Goal: Information Seeking & Learning: Understand process/instructions

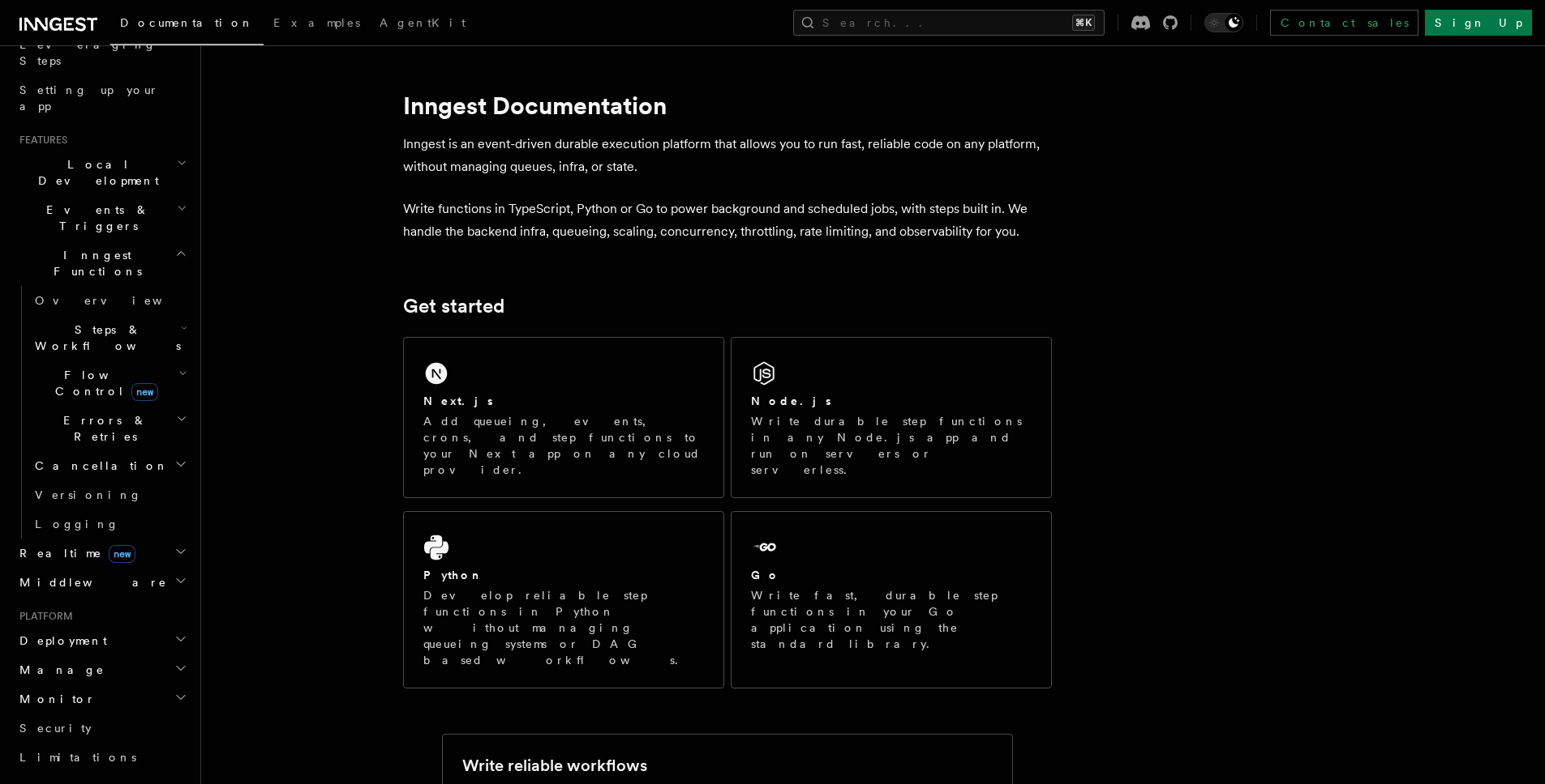
scroll to position [512, 0]
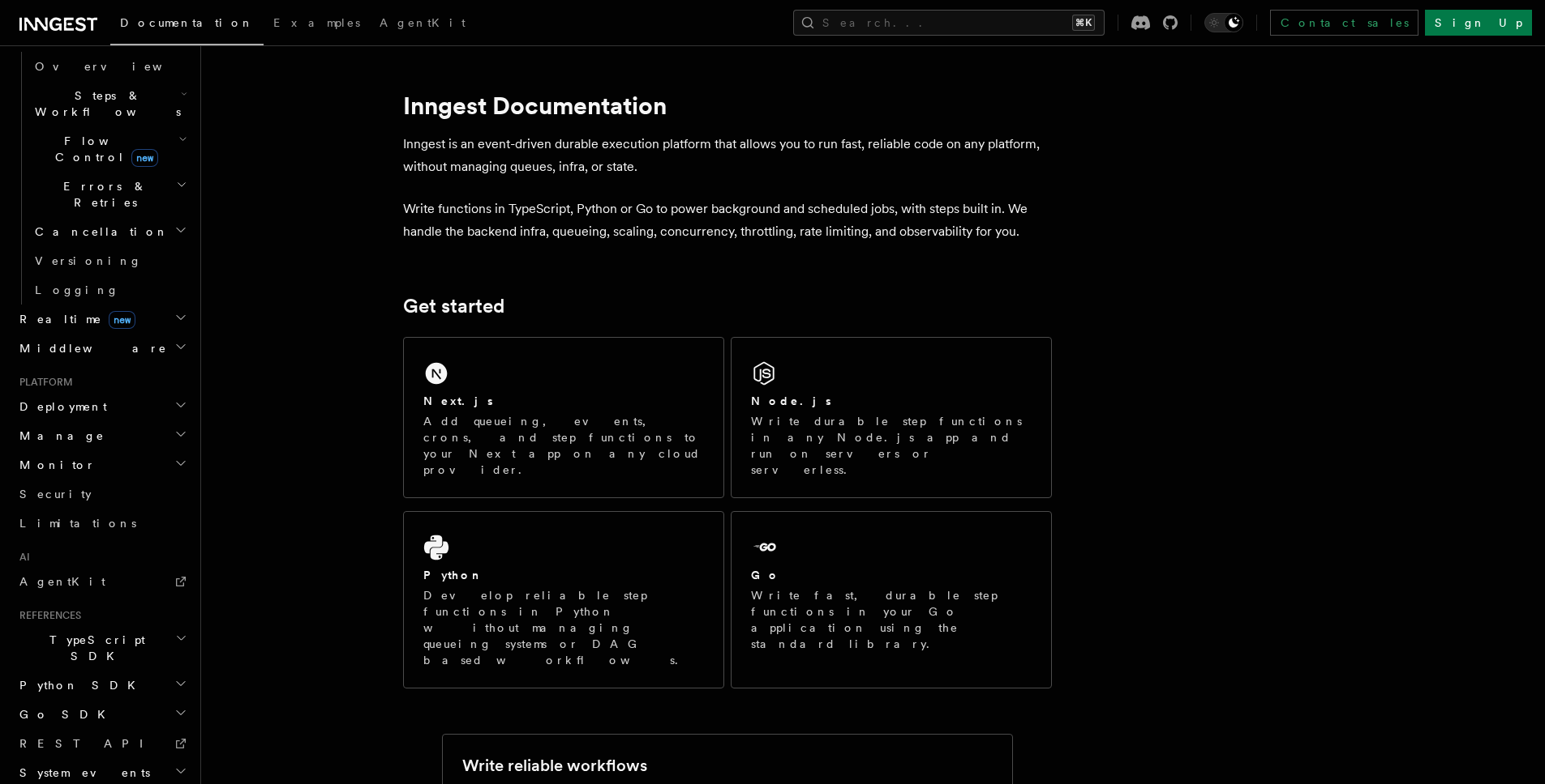
click at [122, 392] on h2 "Deployment" at bounding box center [101, 407] width 178 height 29
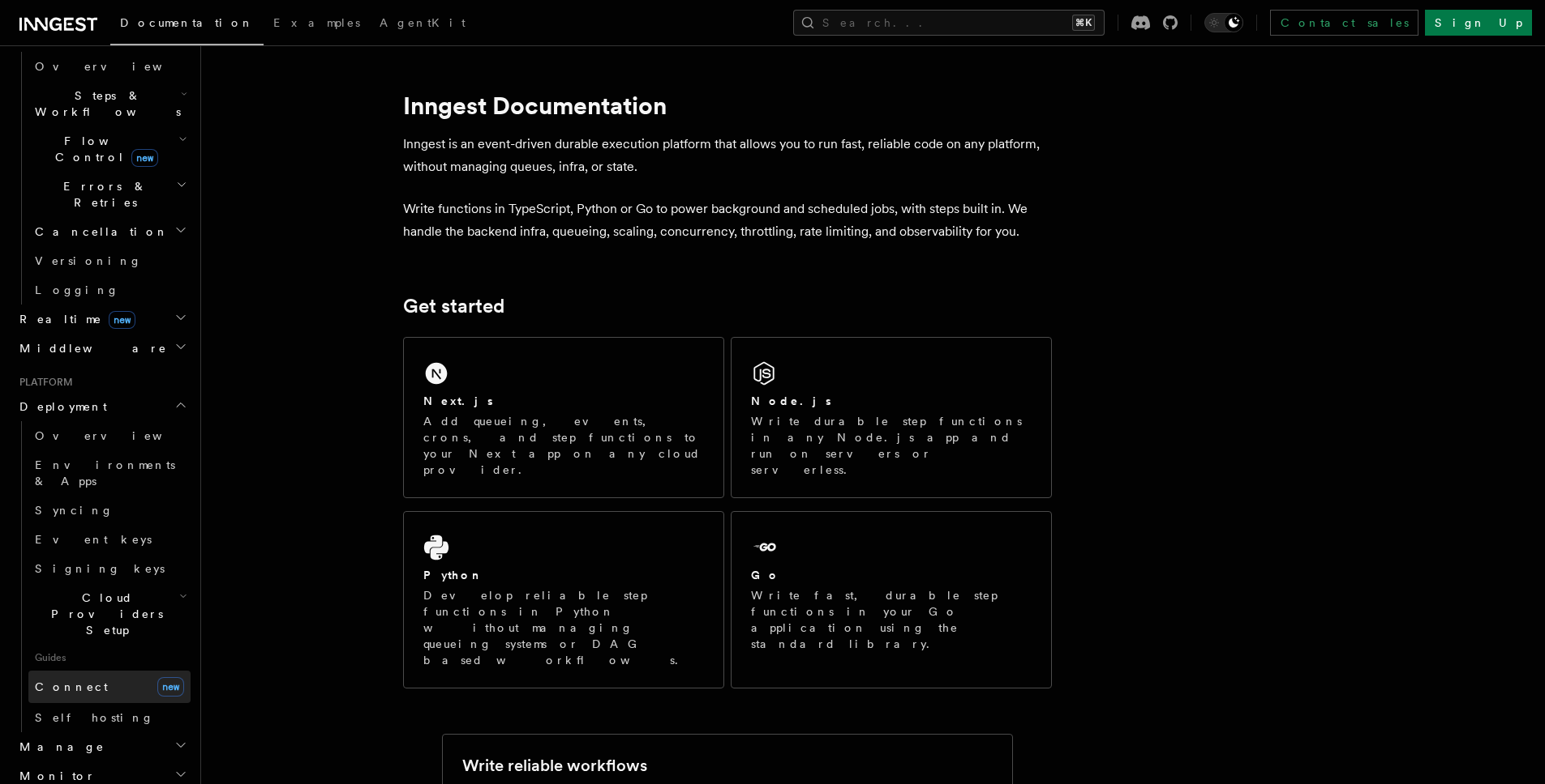
click at [118, 671] on link "Connect new" at bounding box center [110, 686] width 162 height 32
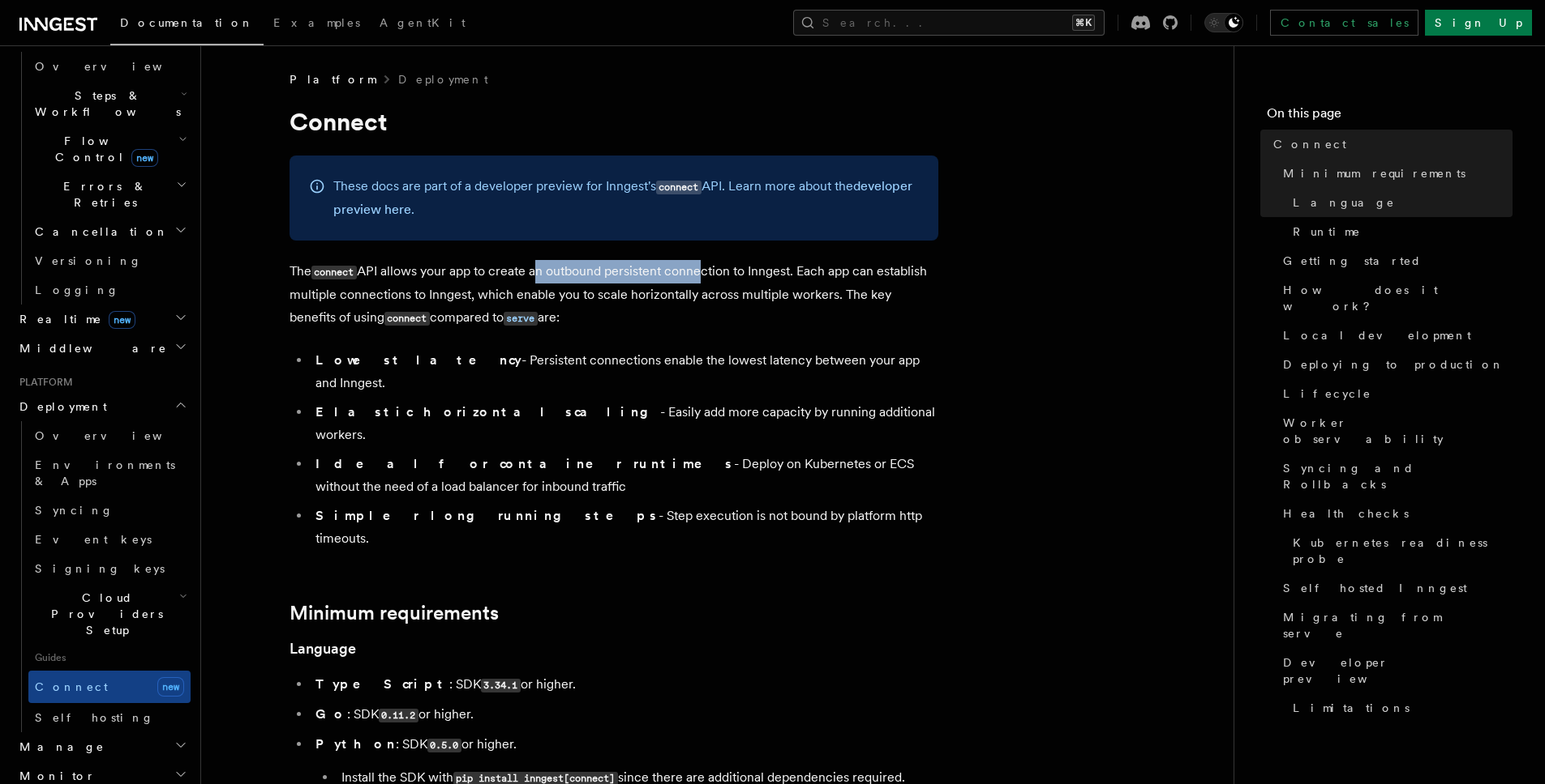
drag, startPoint x: 534, startPoint y: 274, endPoint x: 702, endPoint y: 275, distance: 168.0
click at [702, 275] on p "The connect API allows your app to create an outbound persistent connection to …" at bounding box center [614, 295] width 649 height 70
click at [574, 505] on li "Simpler long running steps - Step execution is not bound by platform http timeo…" at bounding box center [624, 527] width 628 height 45
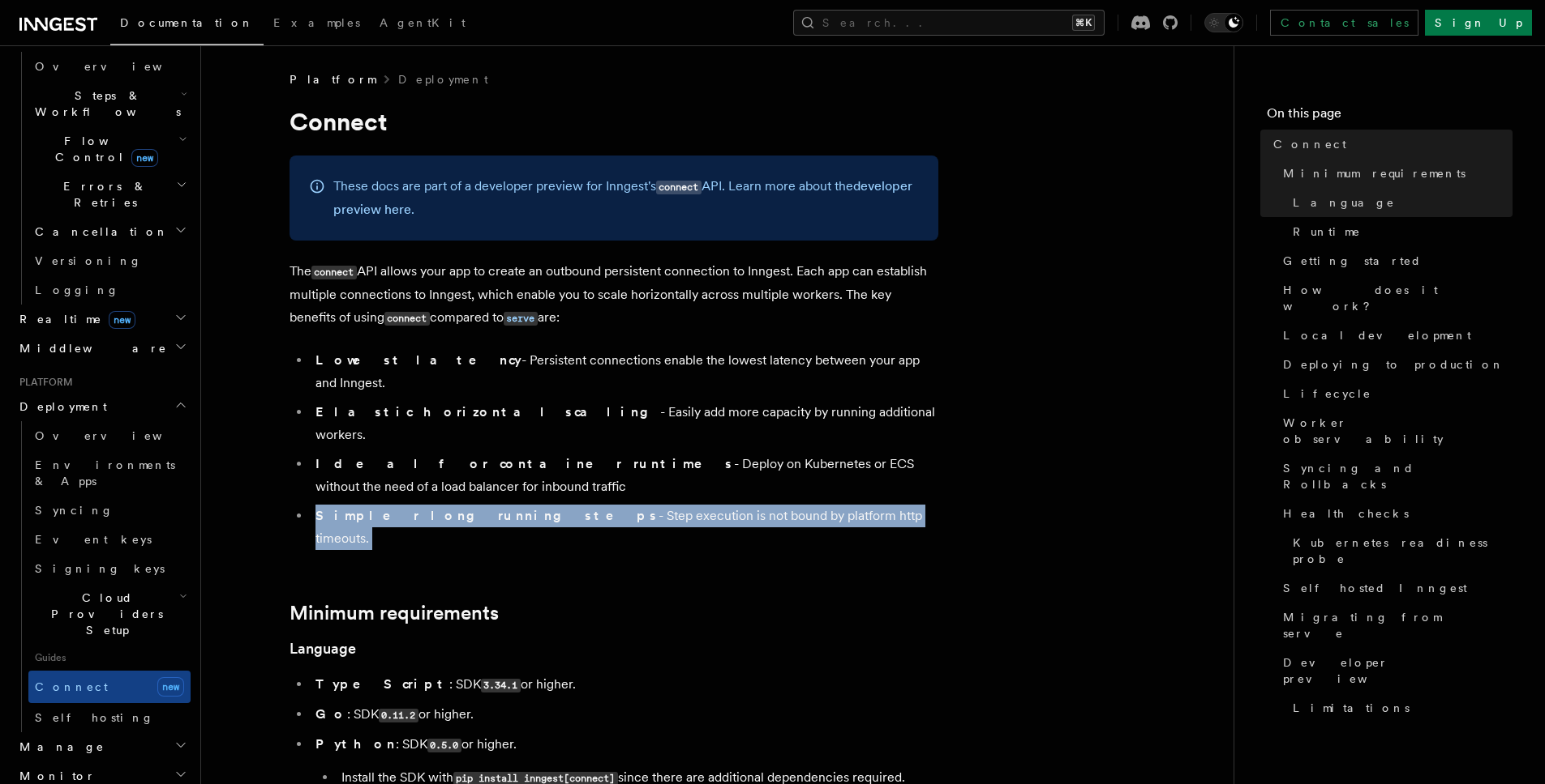
click at [574, 505] on li "Simpler long running steps - Step execution is not bound by platform http timeo…" at bounding box center [624, 527] width 628 height 45
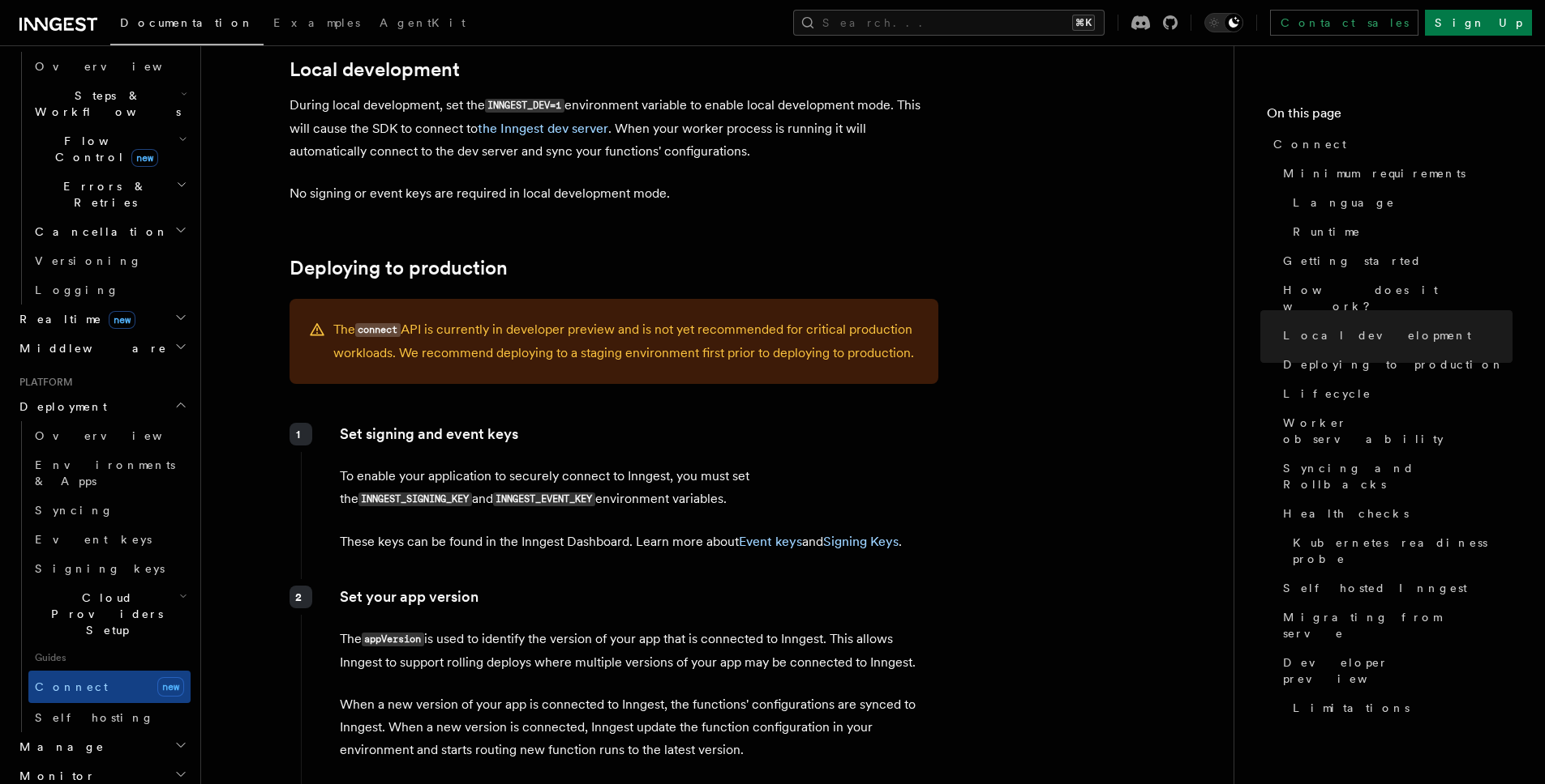
scroll to position [2006, 0]
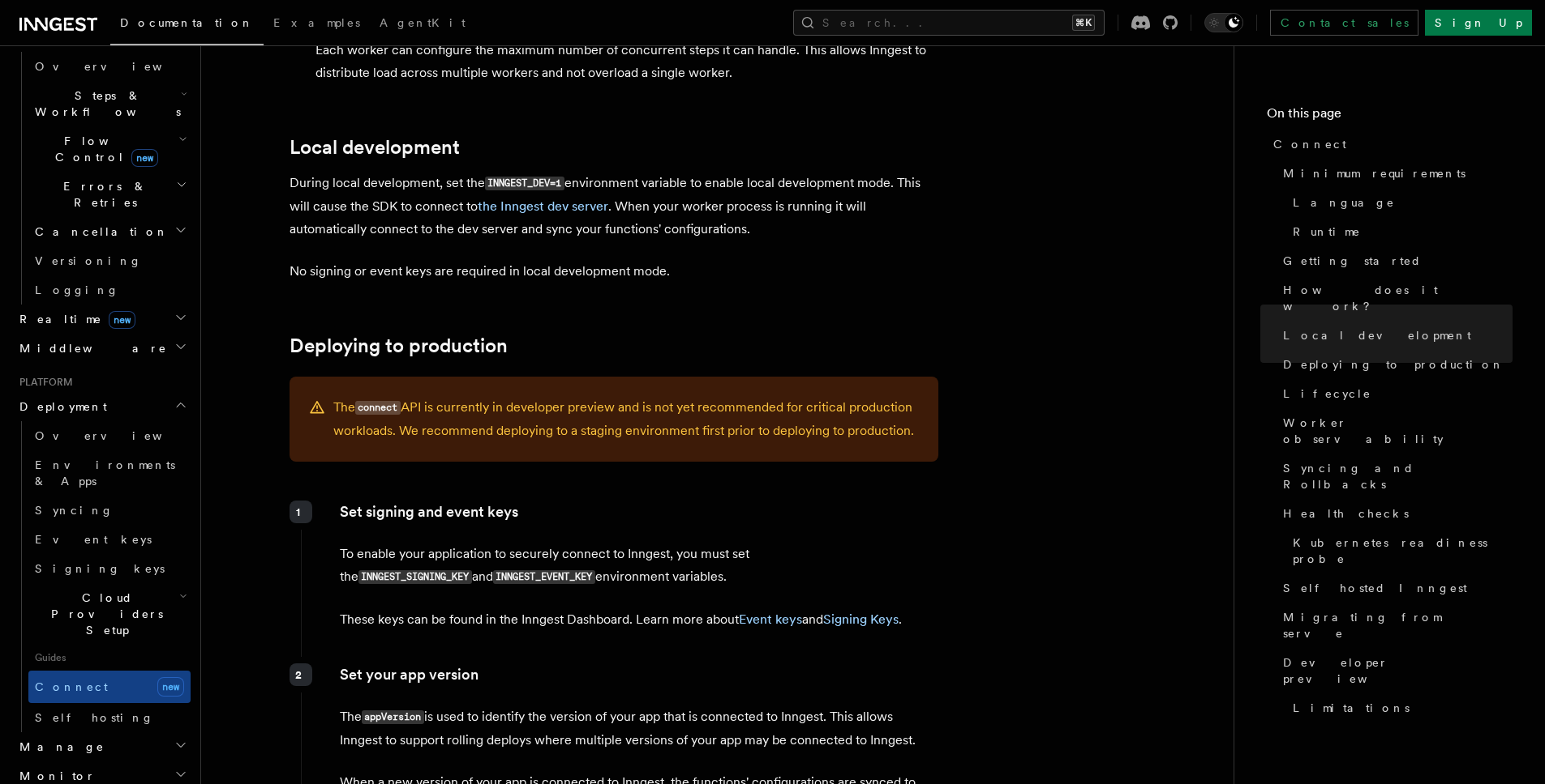
drag, startPoint x: 393, startPoint y: 339, endPoint x: 892, endPoint y: 355, distance: 499.3
click at [892, 377] on div "The connect API is currently in developer preview and is not yet recommended fo…" at bounding box center [614, 419] width 649 height 85
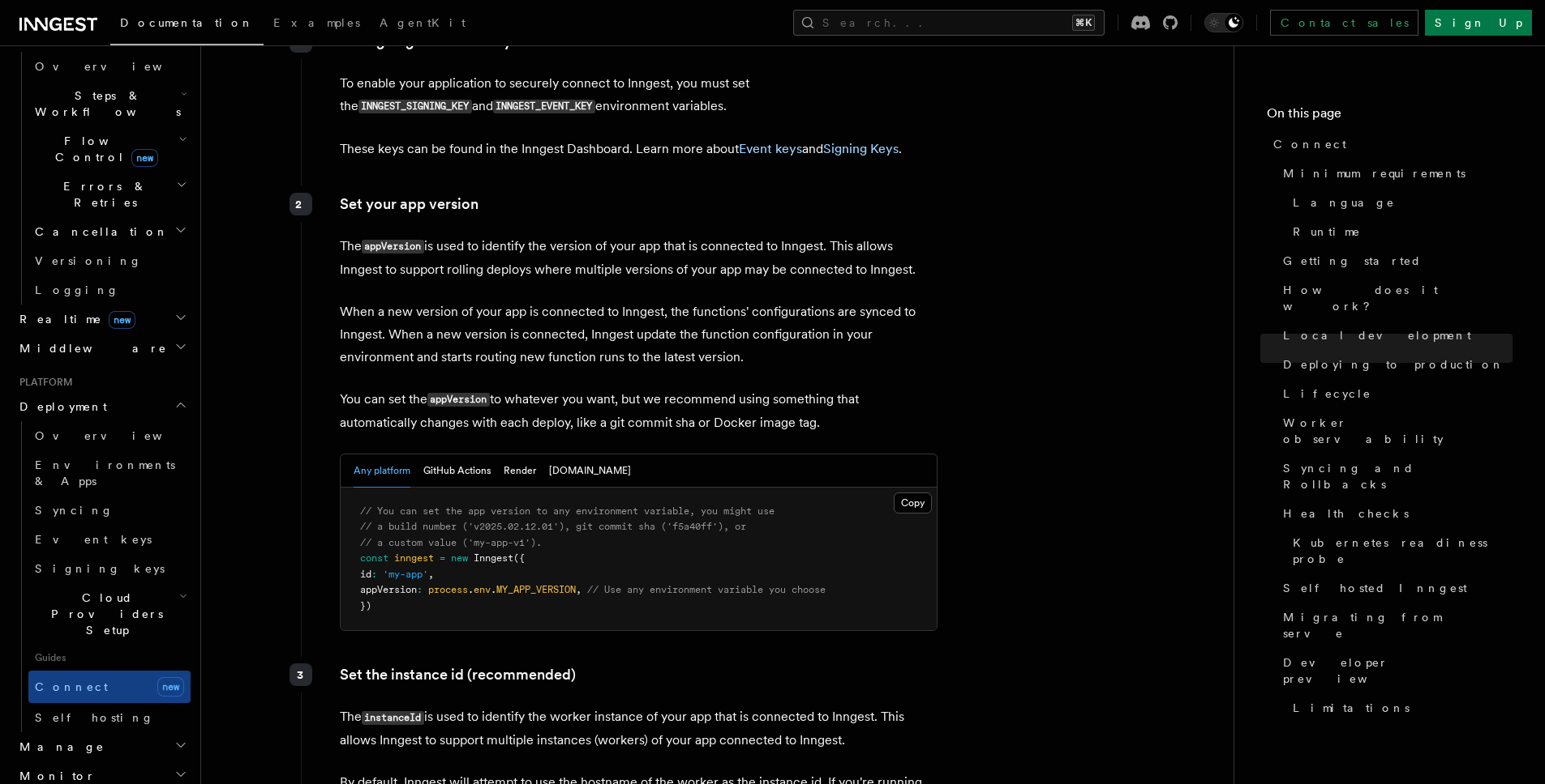
scroll to position [2744, 0]
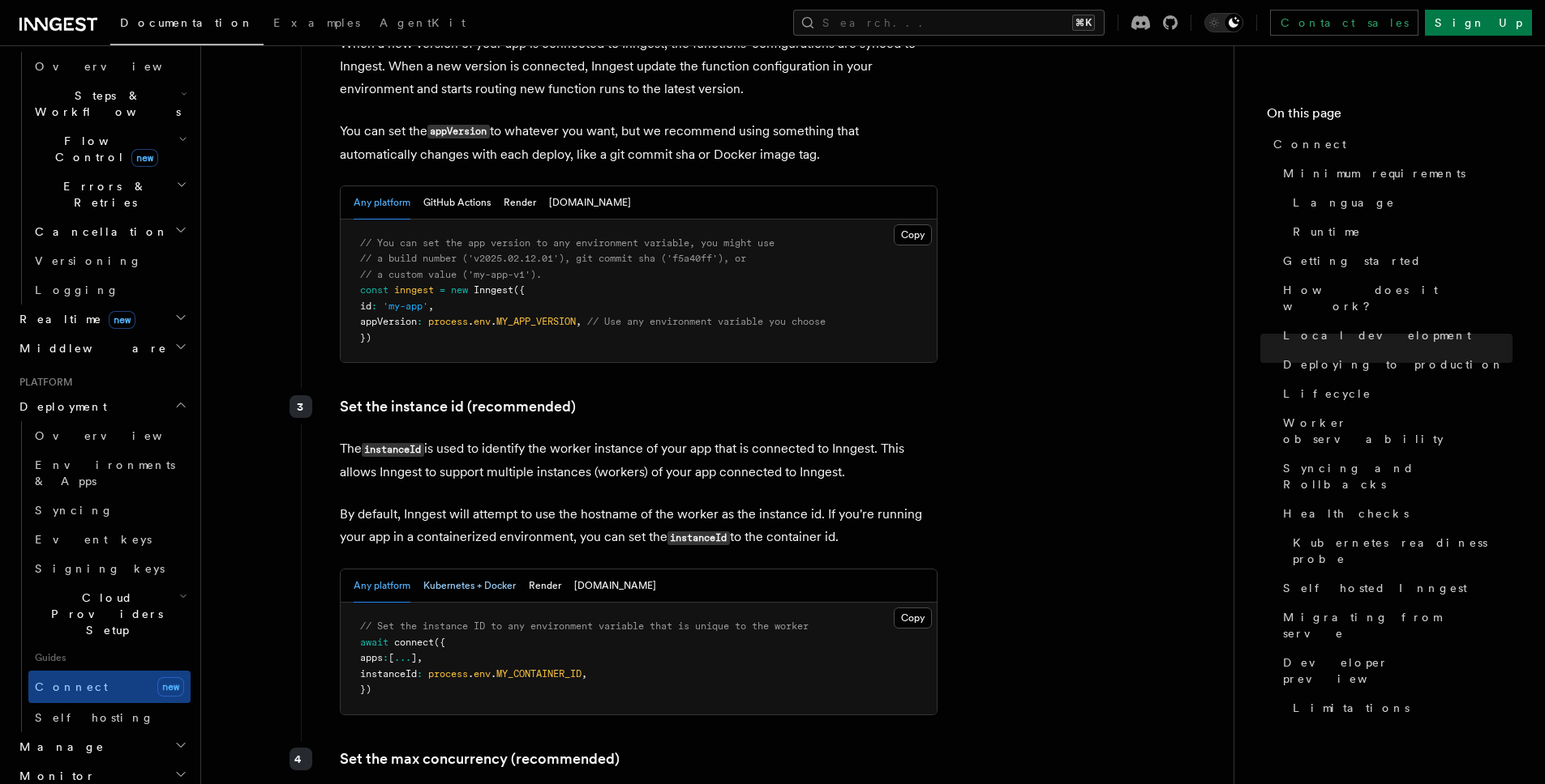
click at [484, 569] on button "Kubernetes + Docker" at bounding box center [469, 586] width 92 height 33
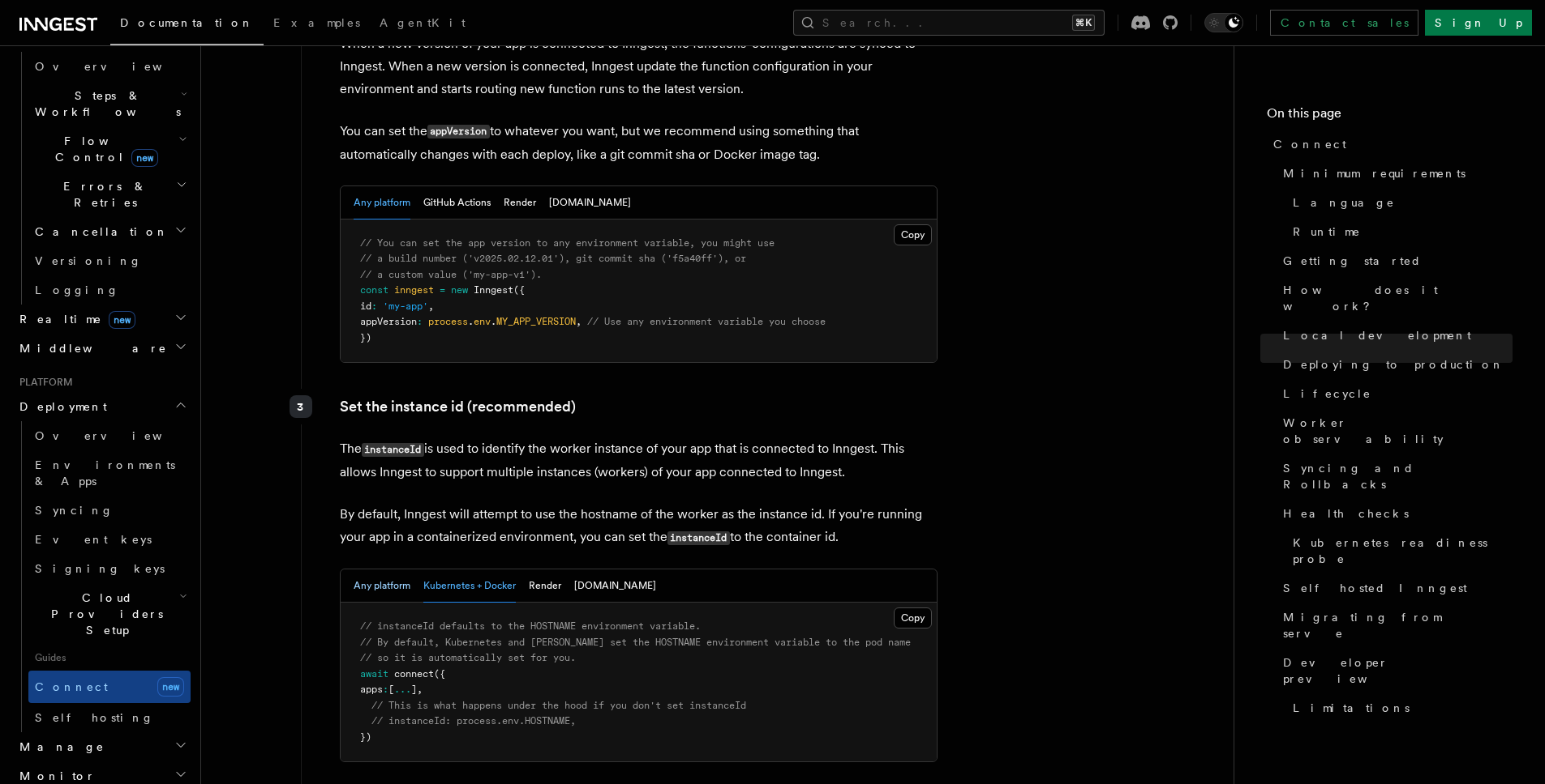
click at [398, 569] on button "Any platform" at bounding box center [382, 586] width 57 height 33
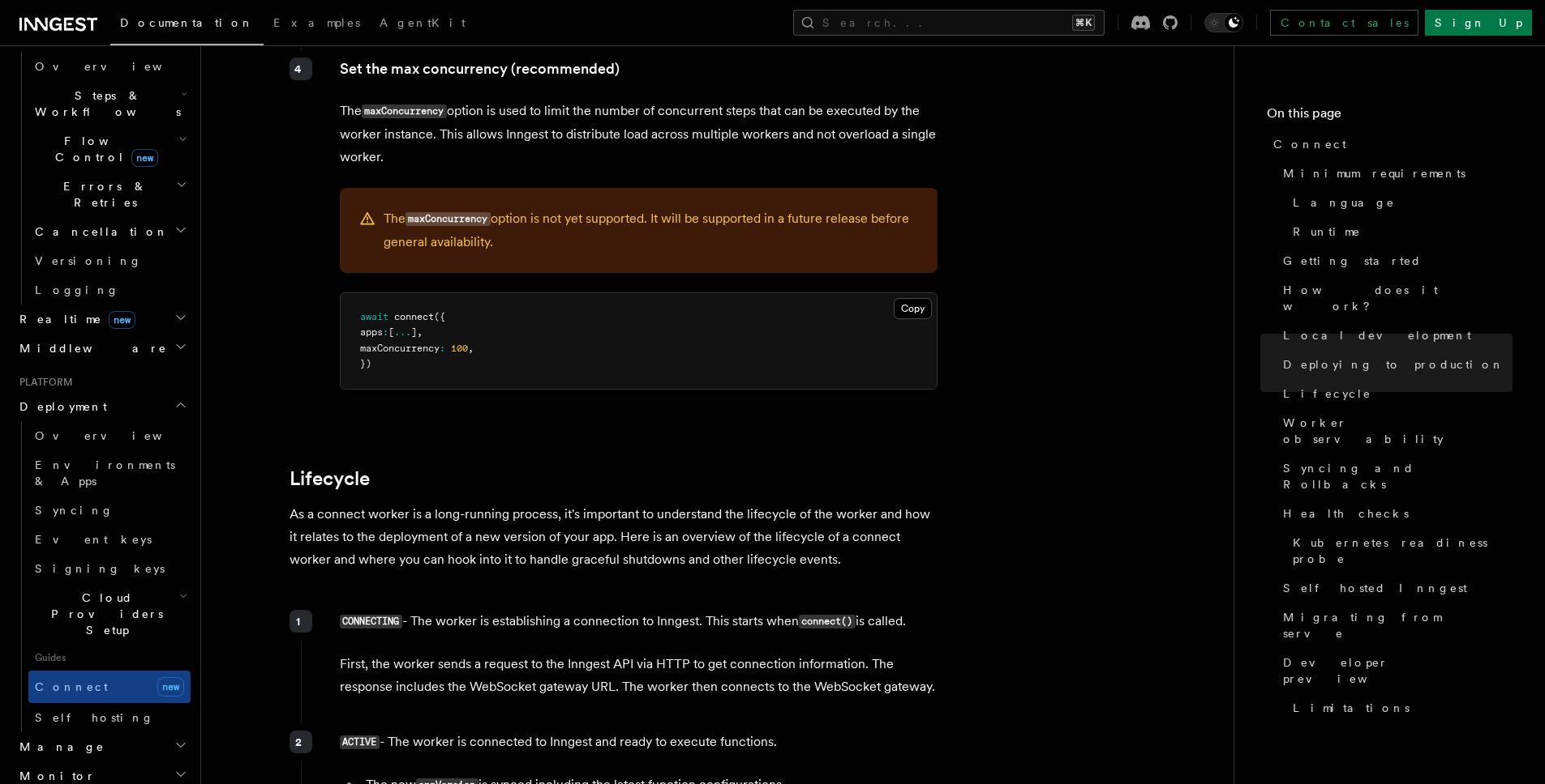
scroll to position [3456, 0]
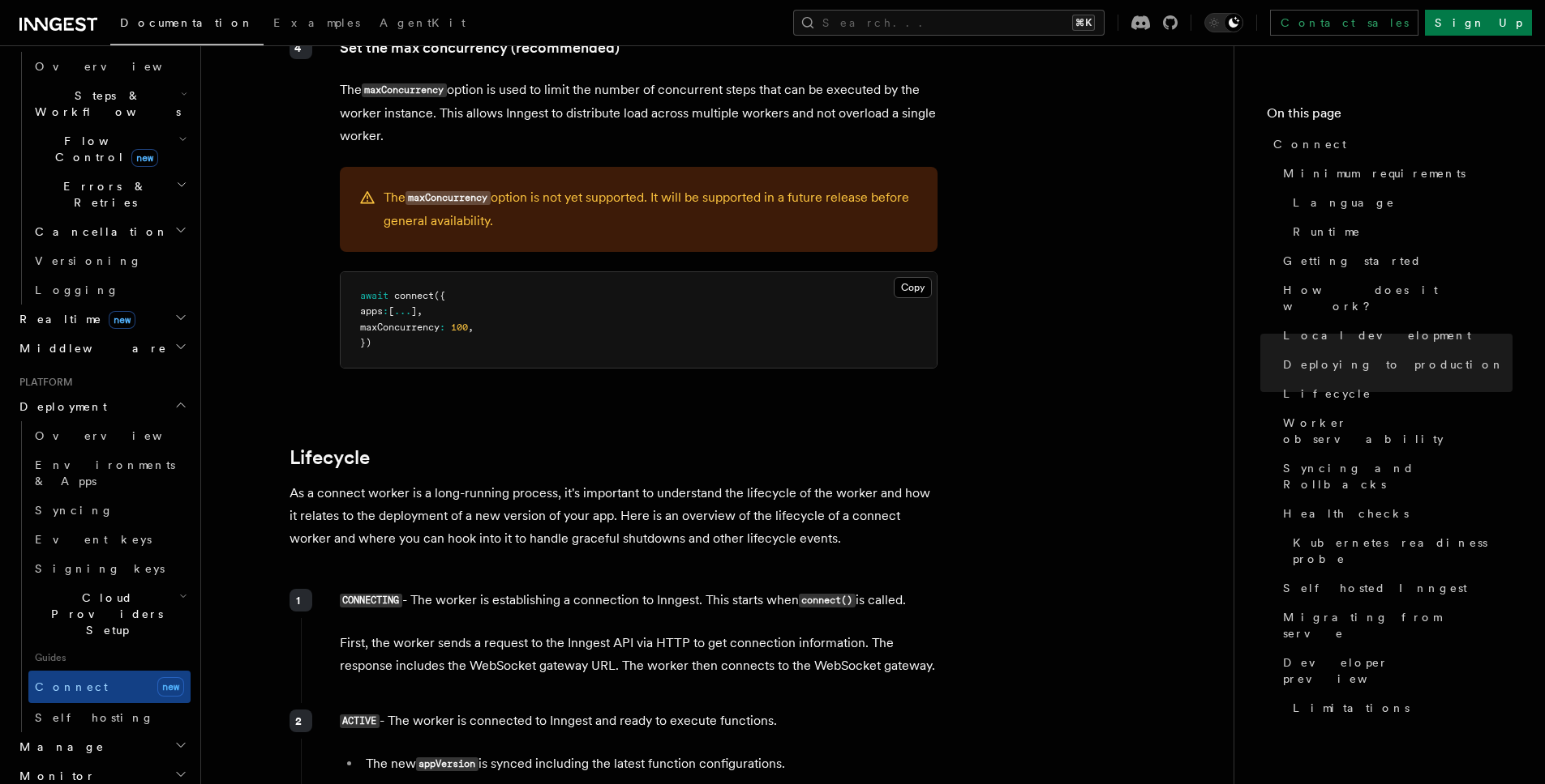
click at [749, 632] on p "First, the worker sends a request to the Inngest API via HTTP to get connection…" at bounding box center [639, 654] width 597 height 45
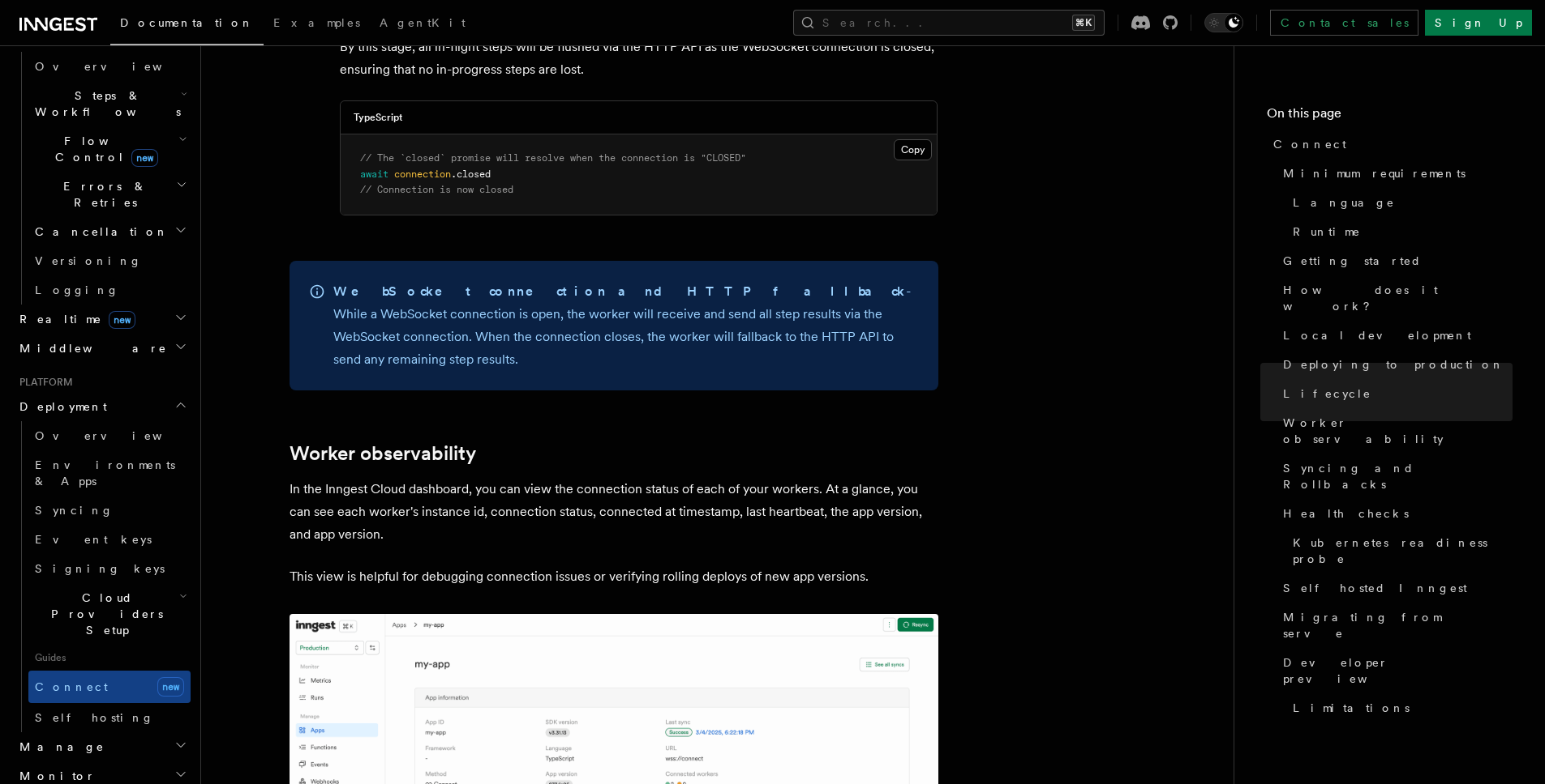
scroll to position [5457, 0]
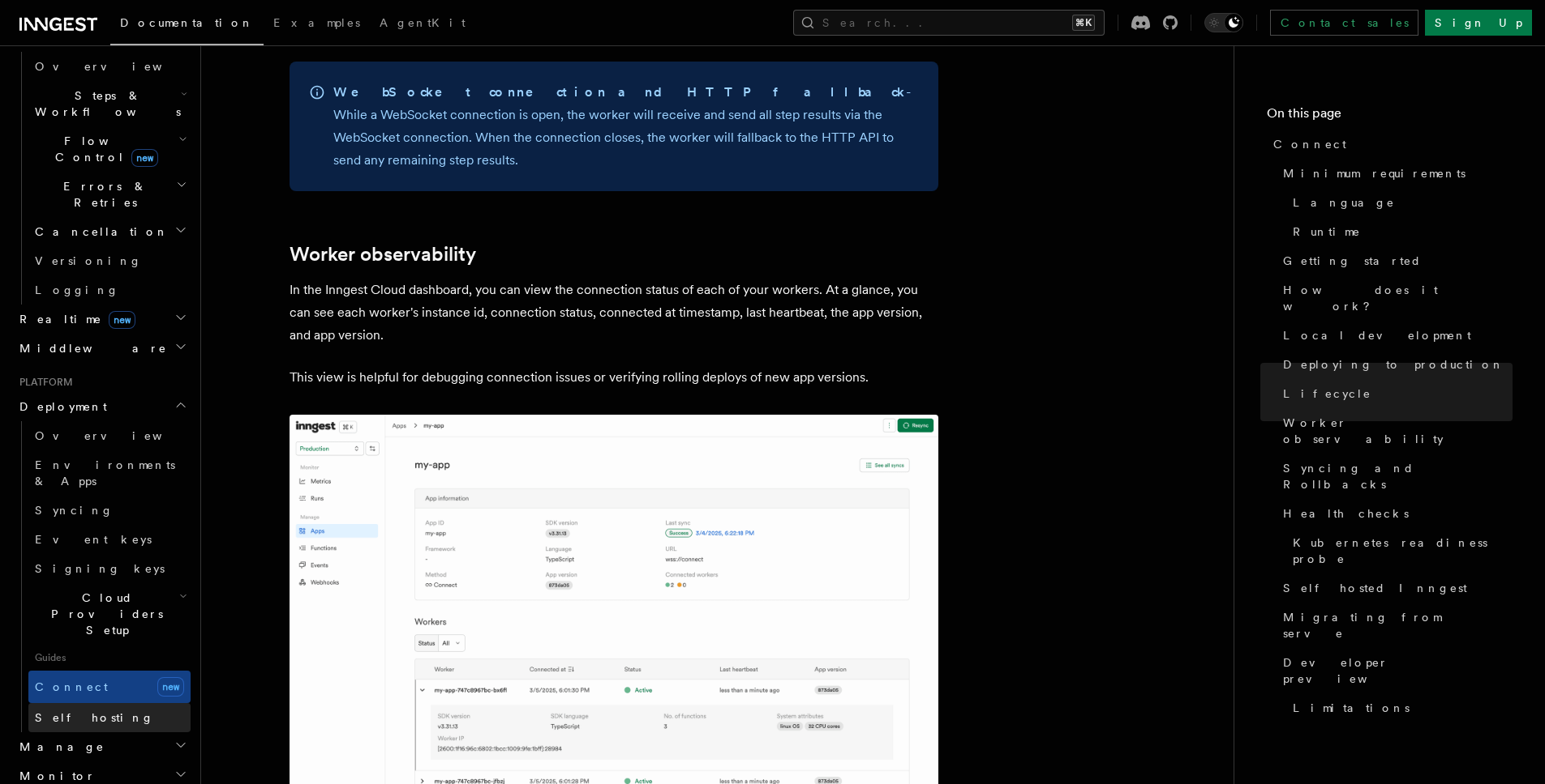
click at [68, 710] on span "Self hosting" at bounding box center [94, 719] width 119 height 17
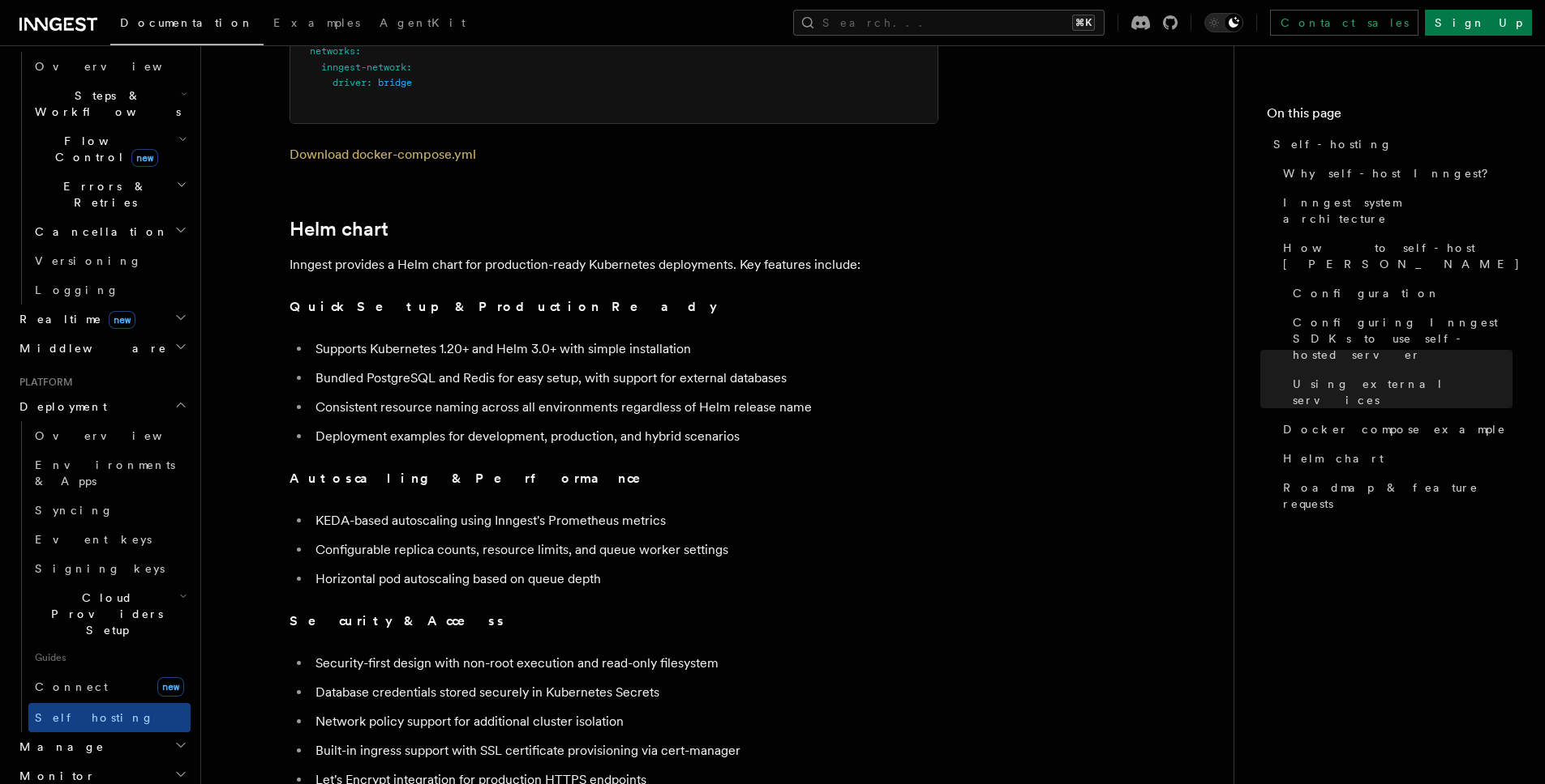
scroll to position [5428, 0]
